Goal: Transaction & Acquisition: Purchase product/service

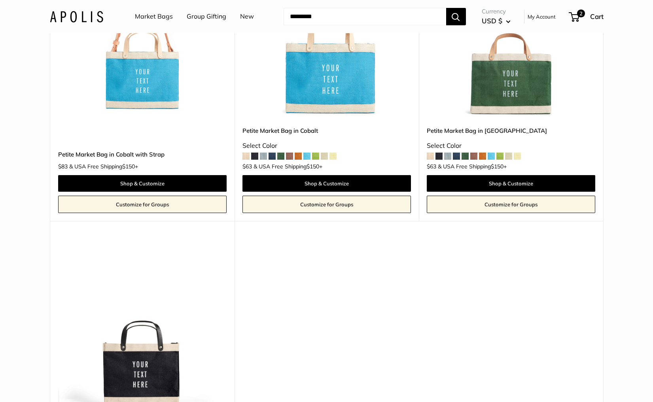
scroll to position [1924, 0]
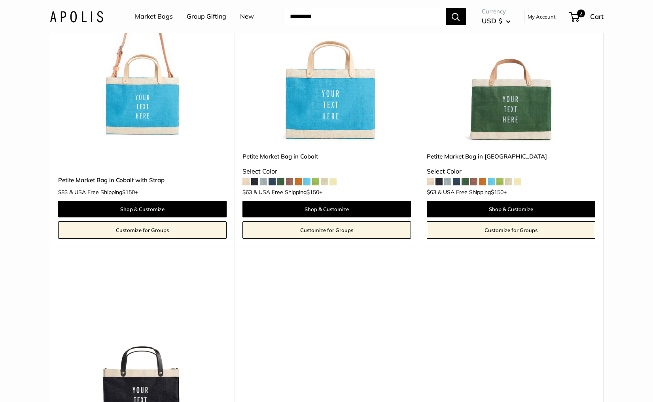
click at [162, 15] on link "Market Bags" at bounding box center [154, 17] width 38 height 12
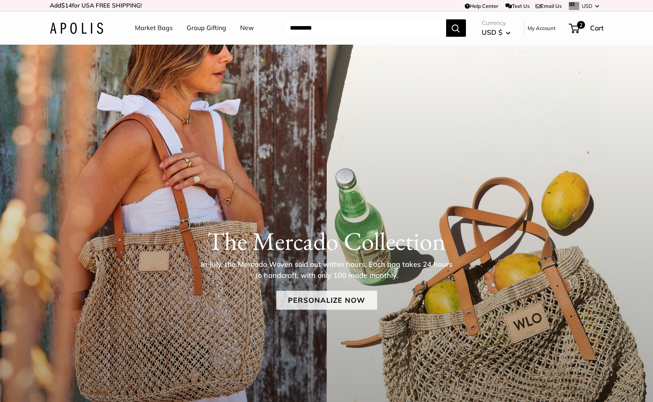
click at [289, 300] on link "Personalize Now" at bounding box center [326, 300] width 101 height 19
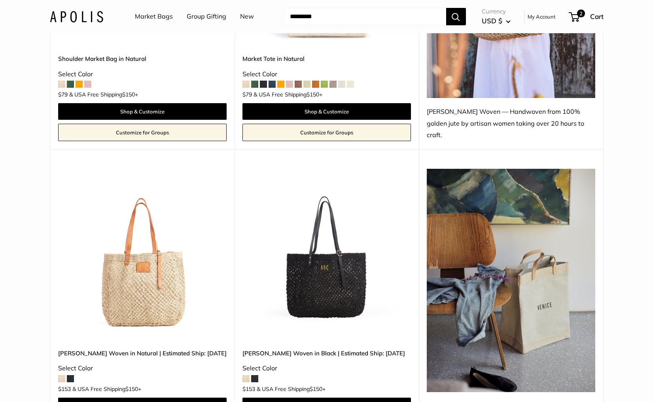
scroll to position [601, 0]
click at [0, 0] on img at bounding box center [0, 0] width 0 height 0
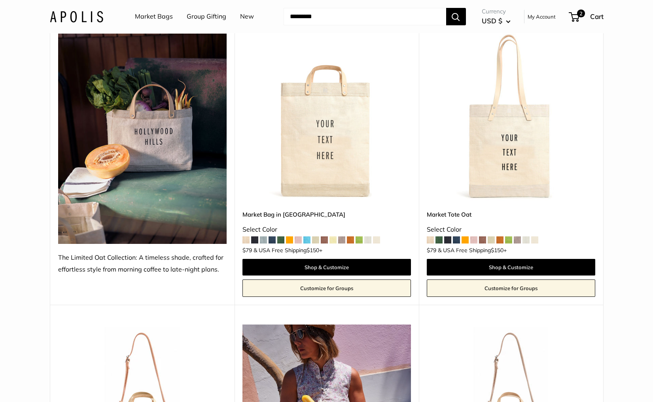
scroll to position [2995, 0]
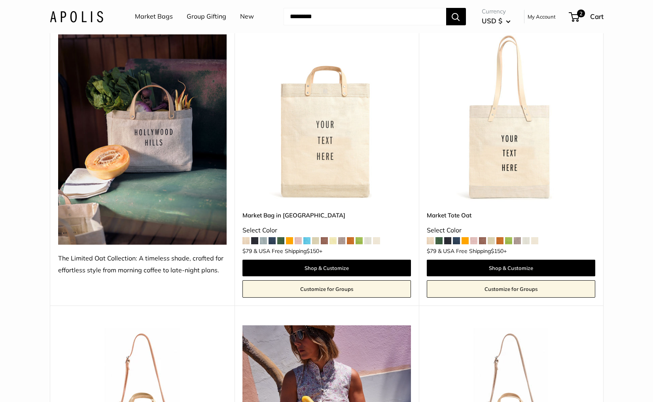
click at [0, 0] on img at bounding box center [0, 0] width 0 height 0
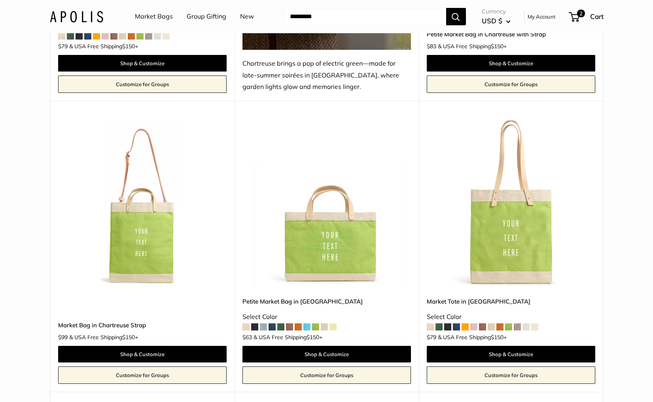
scroll to position [4071, 0]
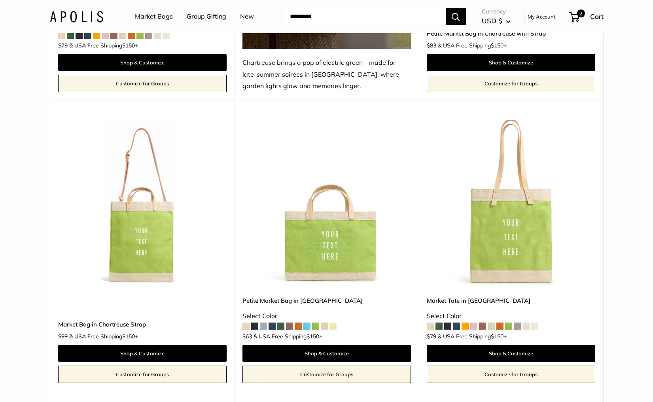
click at [0, 0] on img at bounding box center [0, 0] width 0 height 0
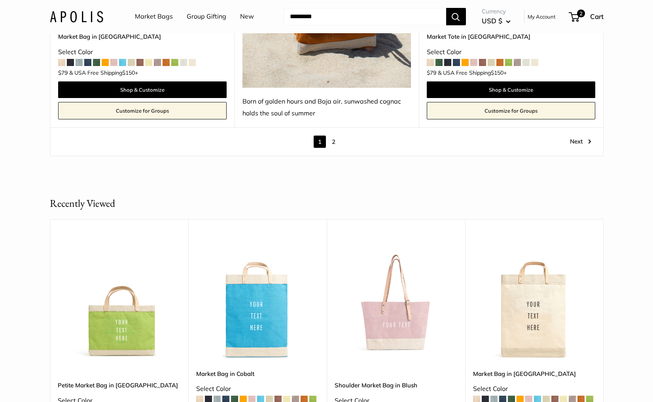
scroll to position [4649, 0]
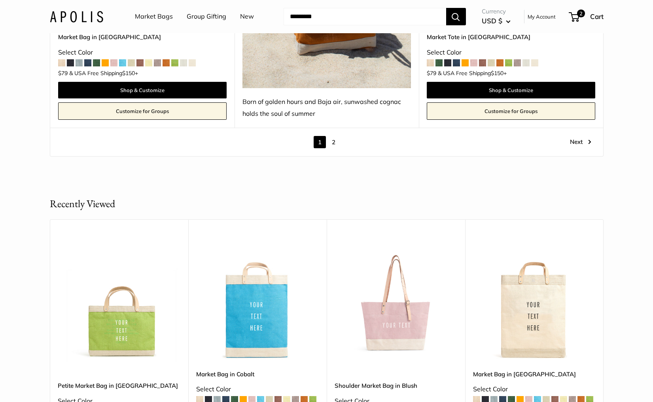
click at [334, 136] on link "2" at bounding box center [333, 142] width 12 height 12
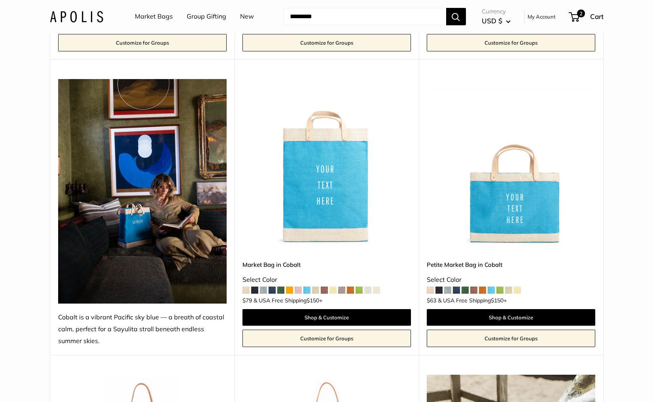
scroll to position [949, 0]
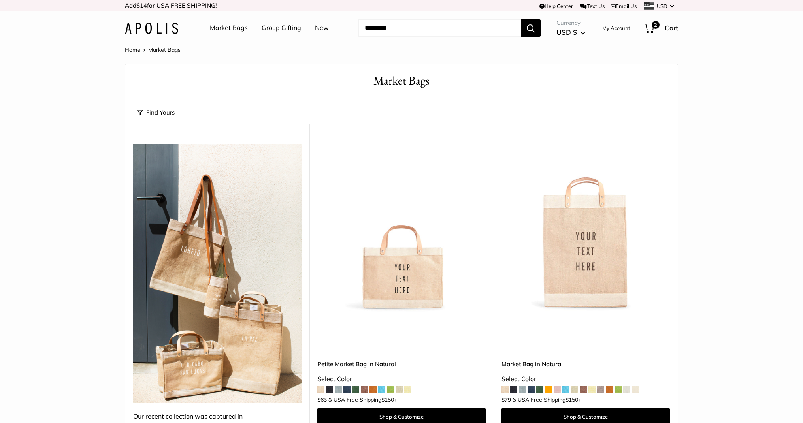
scroll to position [643, 0]
